Goal: Book appointment/travel/reservation

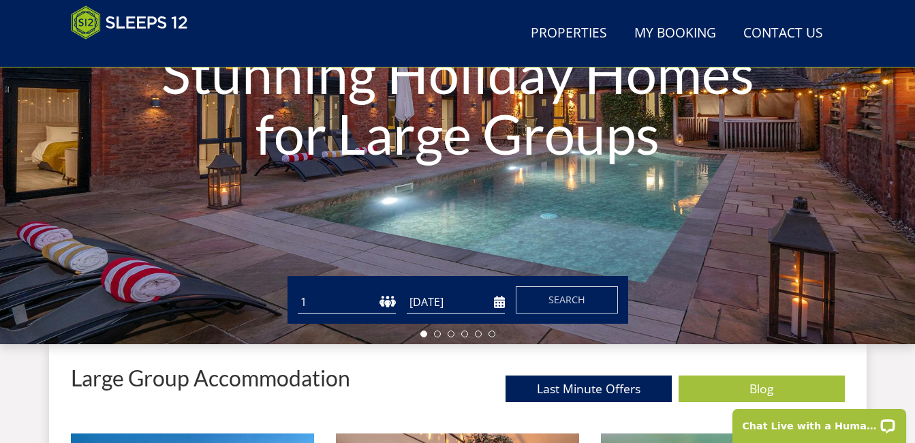
scroll to position [226, 0]
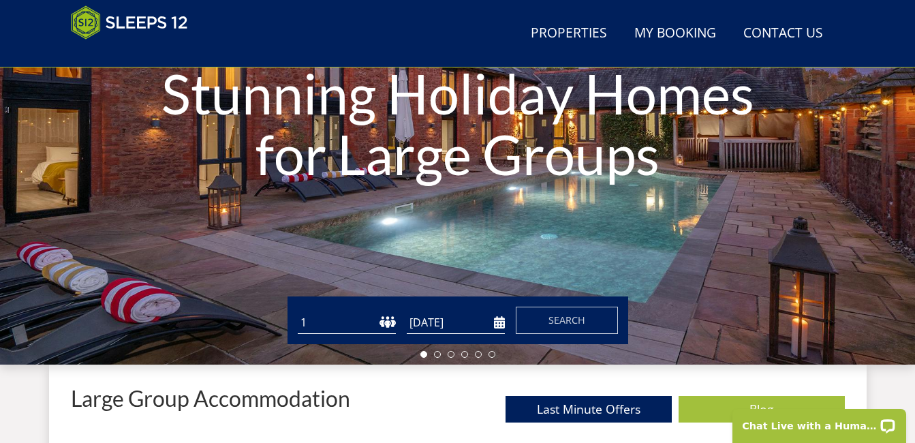
click at [391, 320] on select "1 2 3 4 5 6 7 8 9 10 11 12 13 14 15 16 17 18 19 20 21 22 23 24 25 26 27 28 29 3…" at bounding box center [347, 322] width 98 height 22
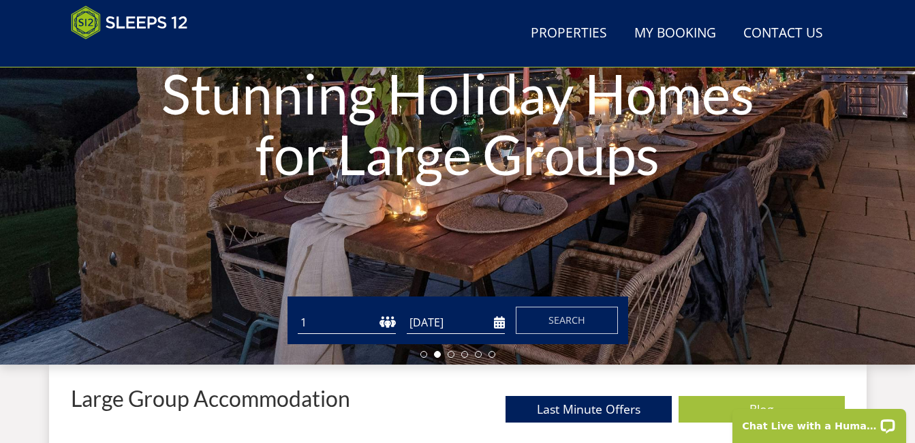
select select "18"
click at [298, 311] on select "1 2 3 4 5 6 7 8 9 10 11 12 13 14 15 16 17 18 19 20 21 22 23 24 25 26 27 28 29 3…" at bounding box center [347, 322] width 98 height 22
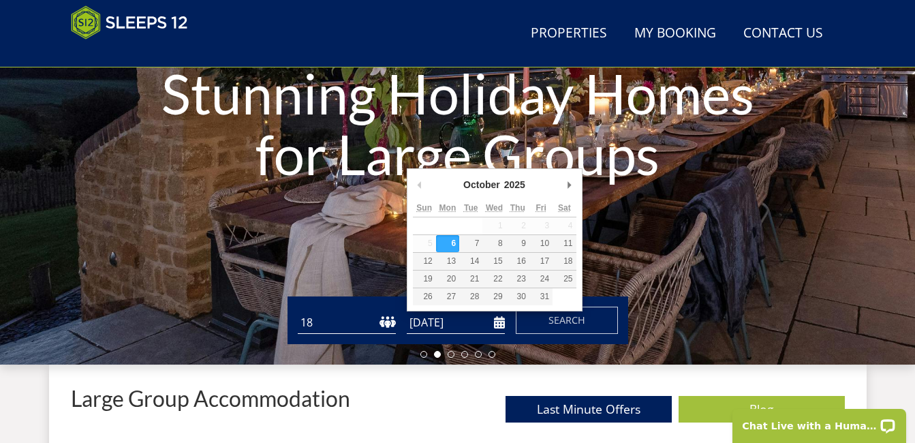
click at [495, 324] on input "[DATE]" at bounding box center [456, 322] width 98 height 22
type input "[DATE]"
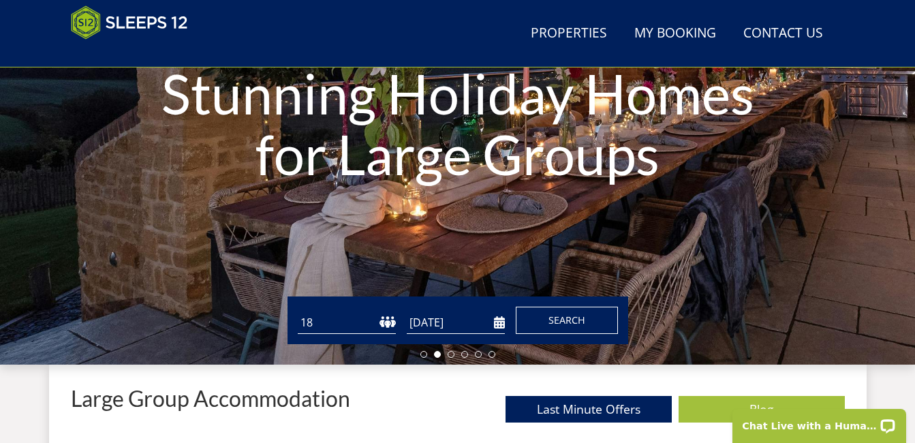
click at [580, 319] on span "Search" at bounding box center [566, 319] width 37 height 13
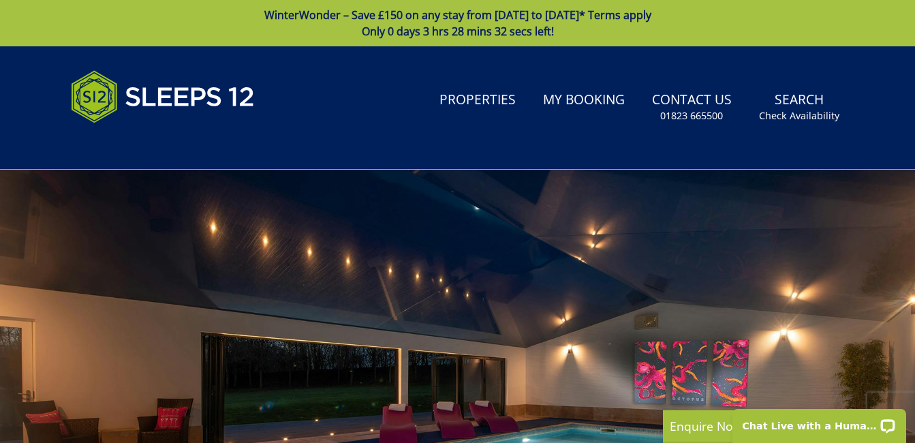
select select "18"
